Goal: Find specific page/section: Find specific page/section

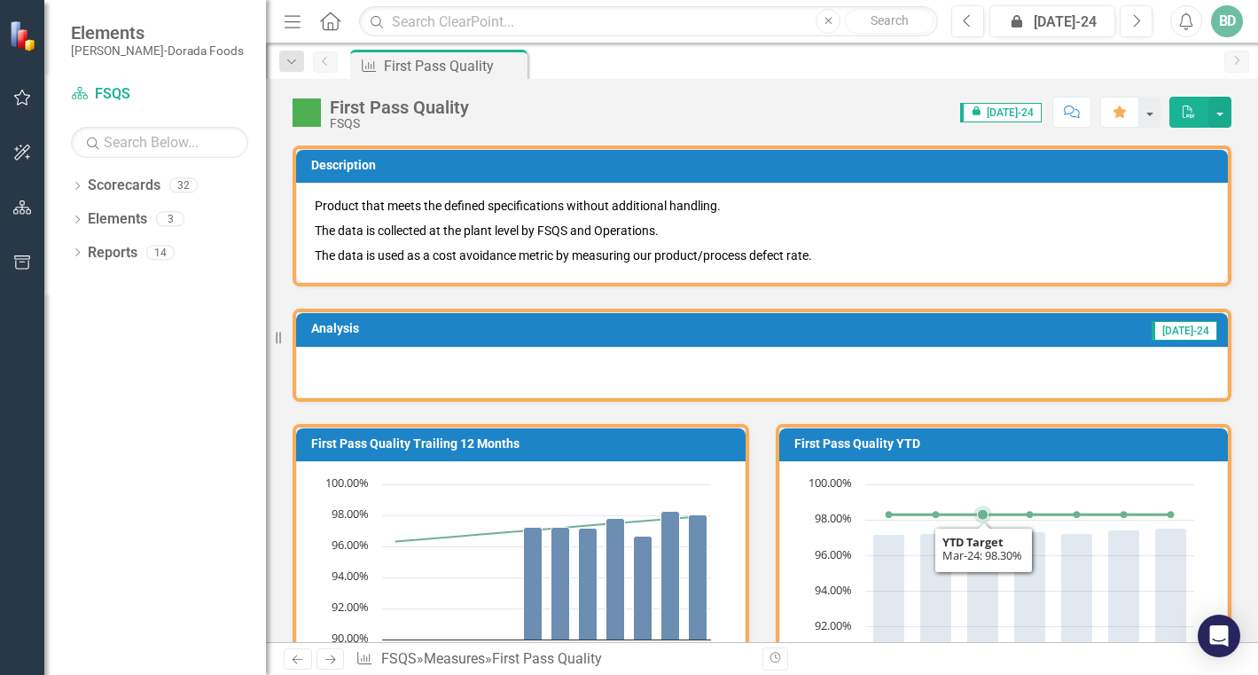
click at [958, 601] on rect "Interactive chart" at bounding box center [1000, 608] width 405 height 266
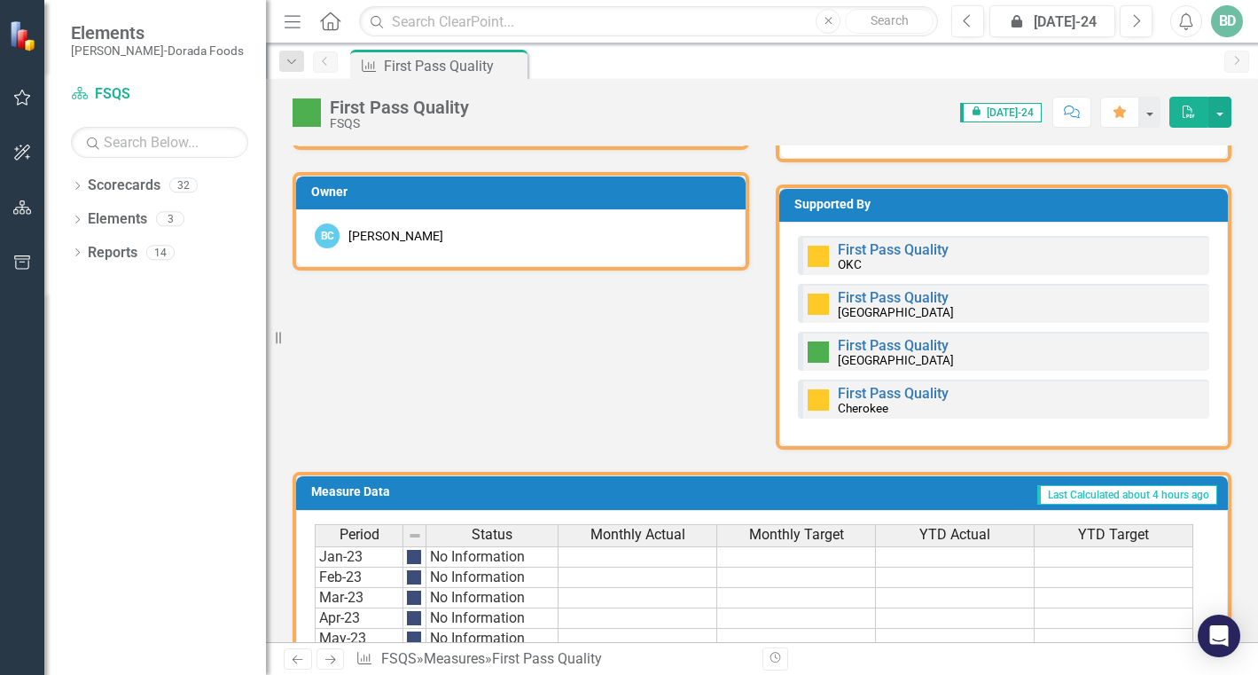
scroll to position [856, 0]
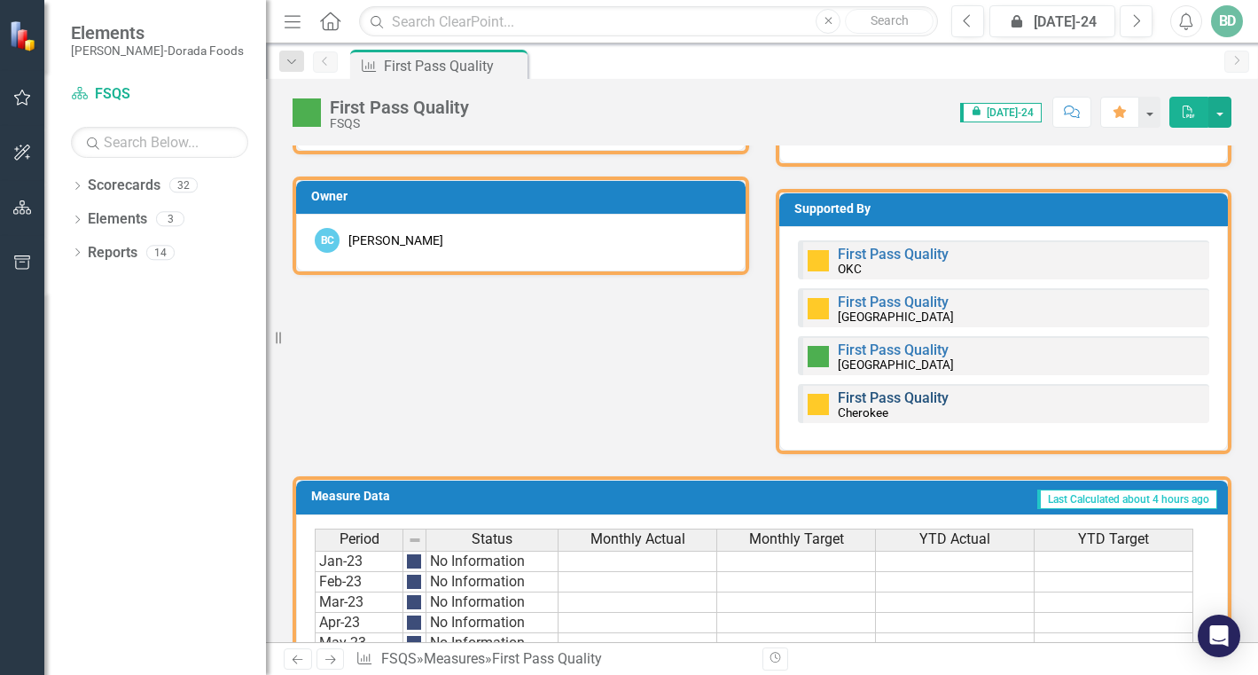
click at [867, 401] on link "First Pass Quality" at bounding box center [893, 397] width 111 height 17
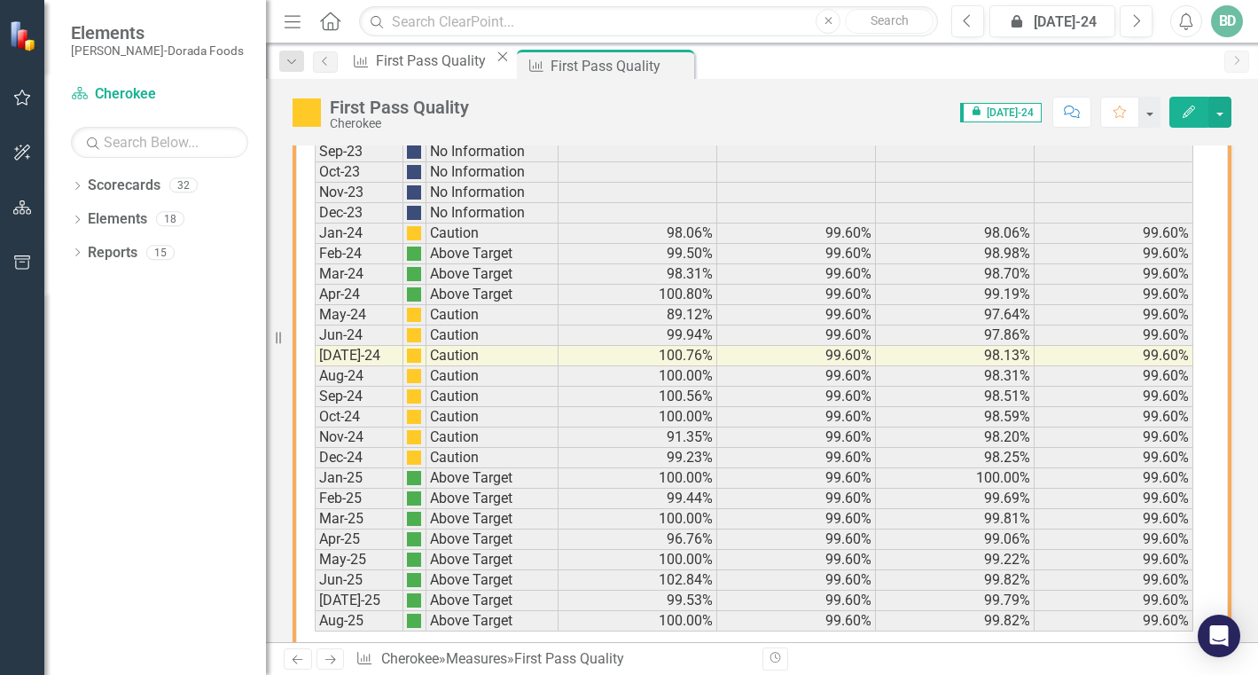
scroll to position [1310, 0]
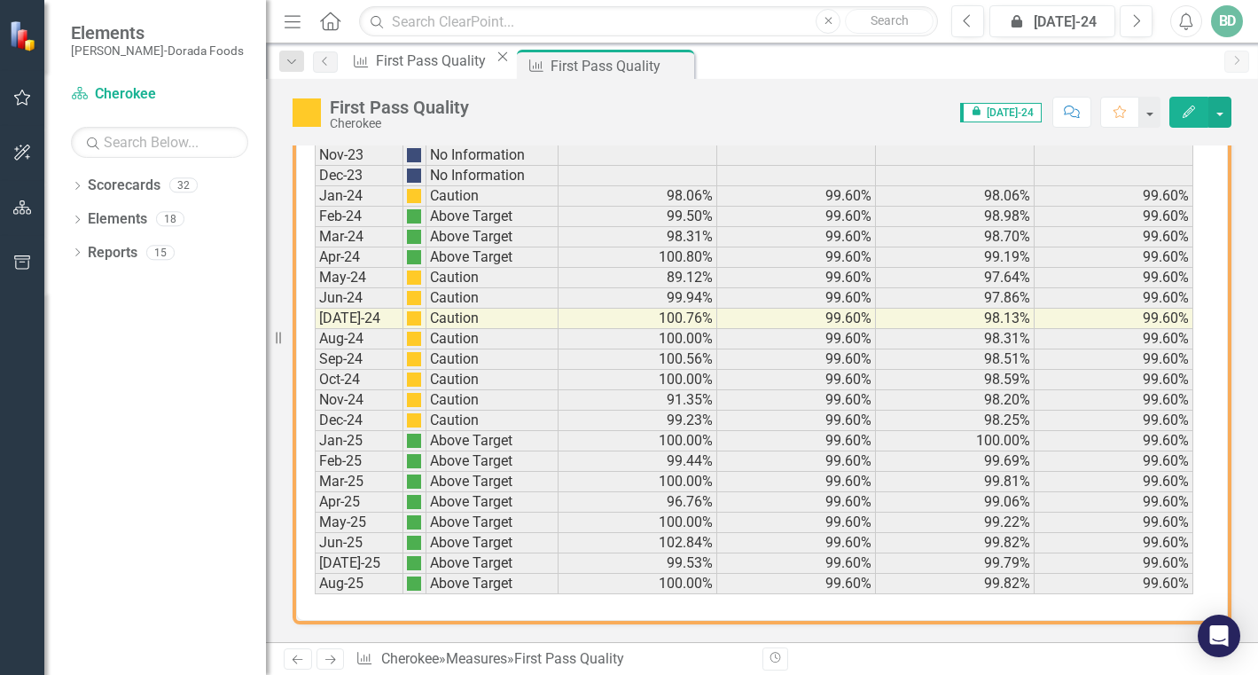
click at [1243, 668] on div "Revision History" at bounding box center [1240, 658] width 957 height 23
click at [78, 187] on icon at bounding box center [77, 186] width 4 height 8
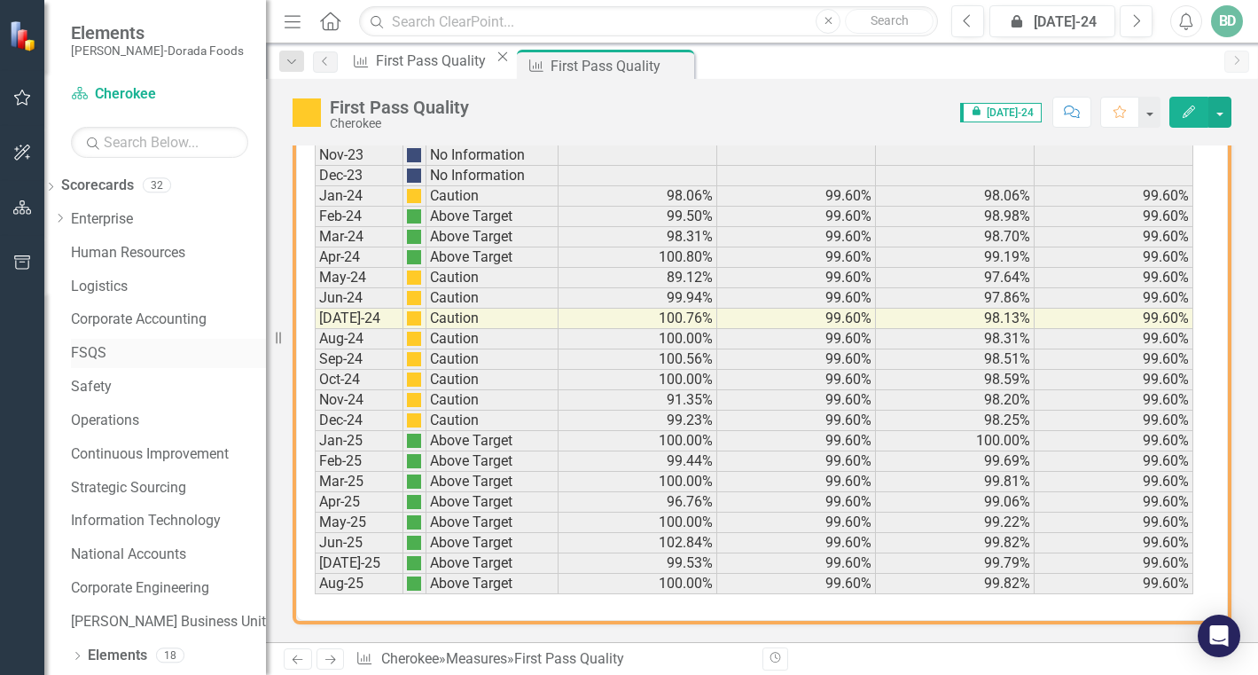
click at [116, 345] on link "FSQS" at bounding box center [168, 353] width 195 height 20
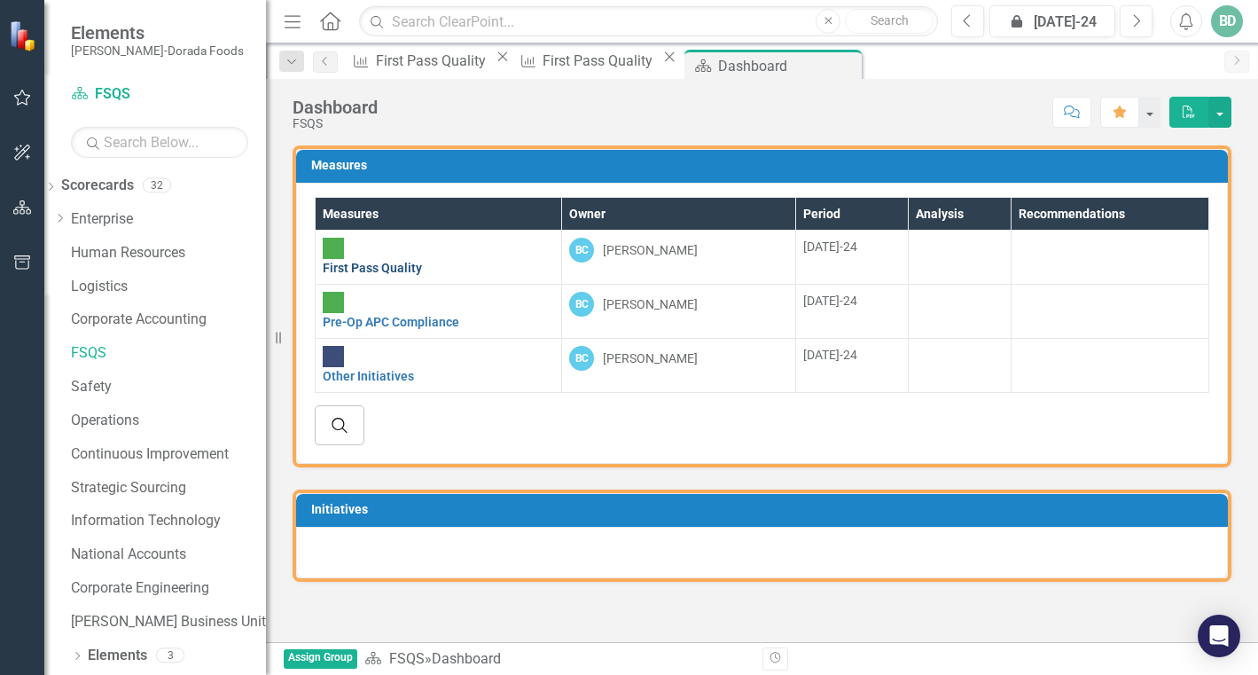
click at [412, 261] on link "First Pass Quality" at bounding box center [372, 268] width 99 height 14
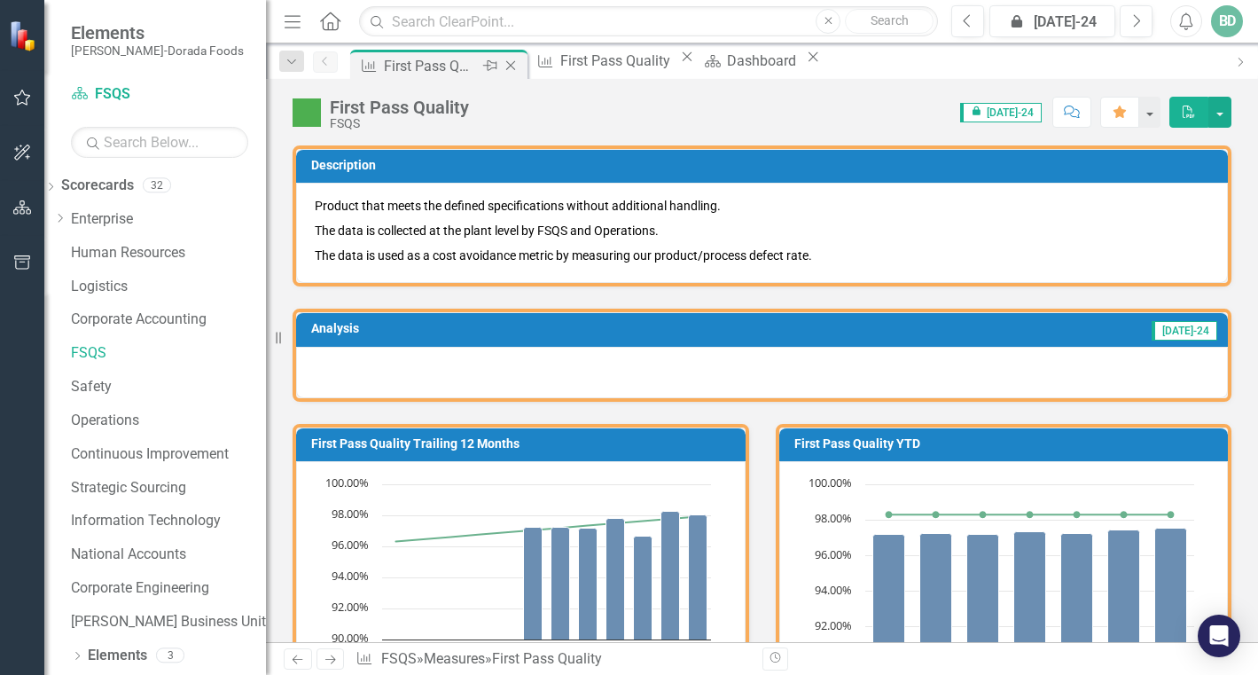
click at [511, 62] on icon "Close" at bounding box center [511, 66] width 18 height 14
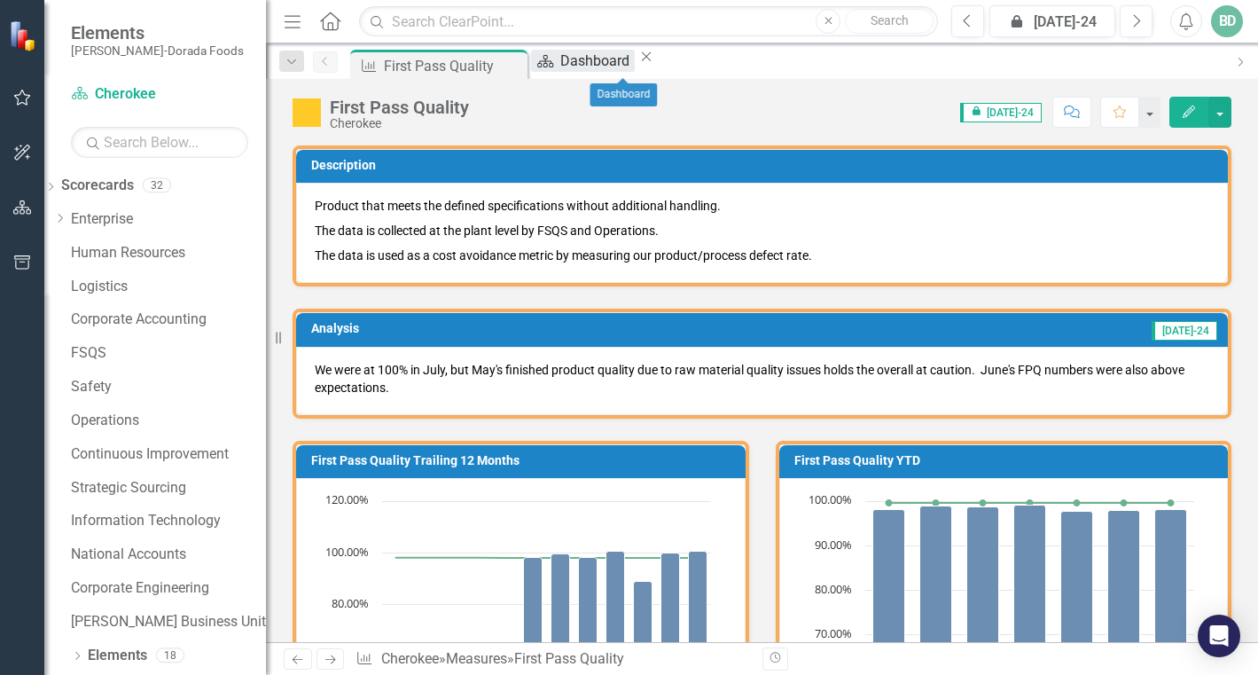
click at [601, 59] on div "Dashboard" at bounding box center [597, 61] width 74 height 22
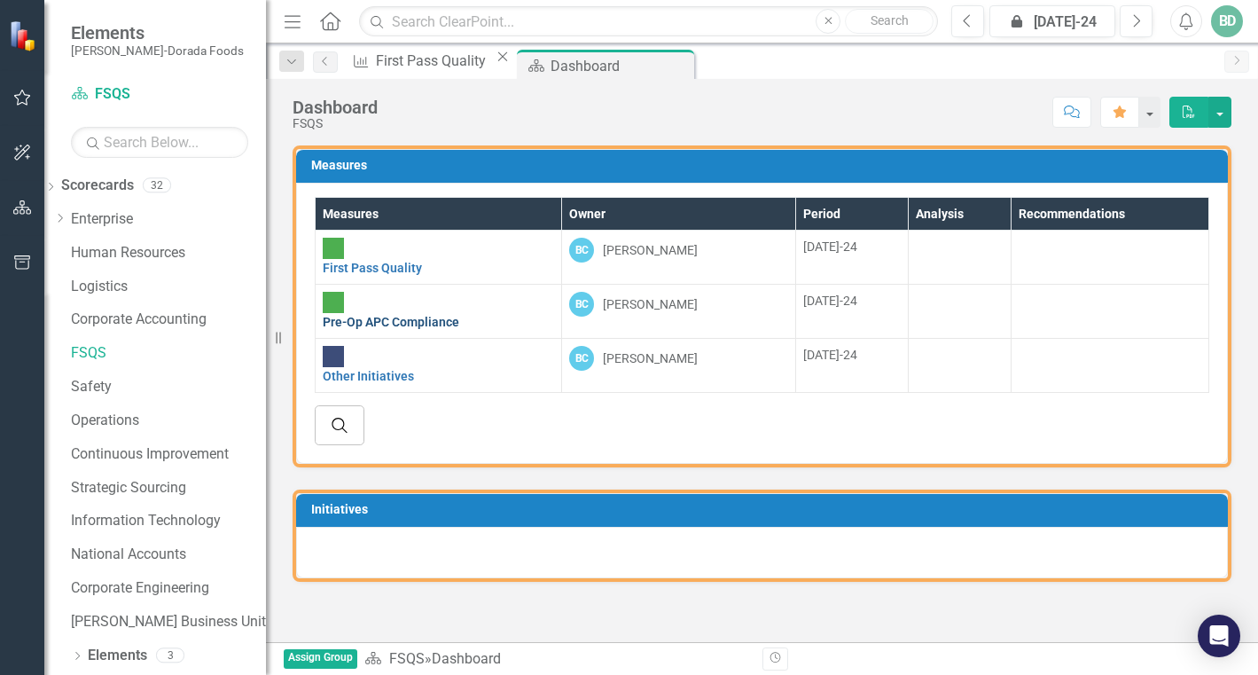
click at [426, 315] on link "Pre-Op APC Compliance" at bounding box center [391, 322] width 137 height 14
